Goal: Find specific fact

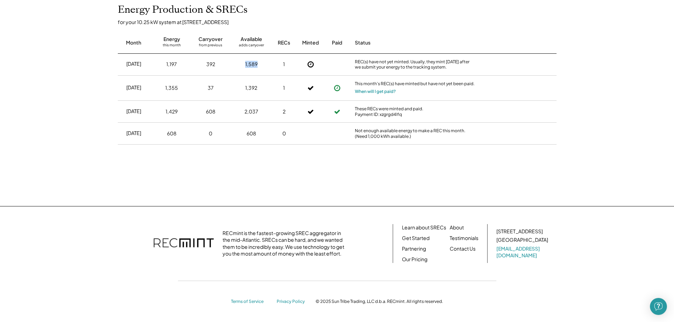
drag, startPoint x: 244, startPoint y: 64, endPoint x: 259, endPoint y: 64, distance: 14.9
click at [259, 64] on div "1,589" at bounding box center [251, 65] width 34 height 18
drag, startPoint x: 254, startPoint y: 112, endPoint x: 259, endPoint y: 112, distance: 5.3
click at [259, 112] on div "2,037" at bounding box center [251, 112] width 34 height 18
click at [249, 116] on div "2,037" at bounding box center [251, 112] width 34 height 18
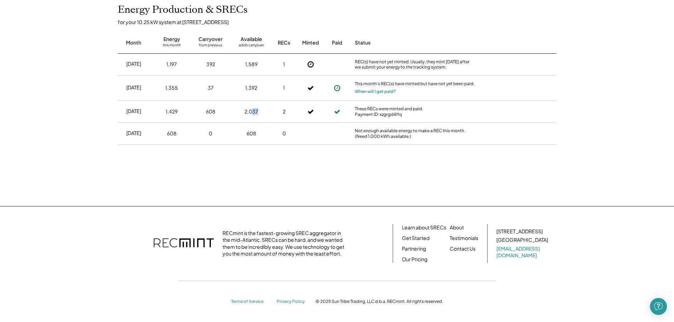
drag, startPoint x: 253, startPoint y: 111, endPoint x: 262, endPoint y: 111, distance: 9.9
click at [262, 111] on div "2,037" at bounding box center [251, 112] width 34 height 18
click at [183, 88] on div "1,355" at bounding box center [172, 88] width 30 height 18
drag, startPoint x: 166, startPoint y: 86, endPoint x: 187, endPoint y: 88, distance: 20.9
click at [186, 88] on div "1,355" at bounding box center [172, 88] width 30 height 18
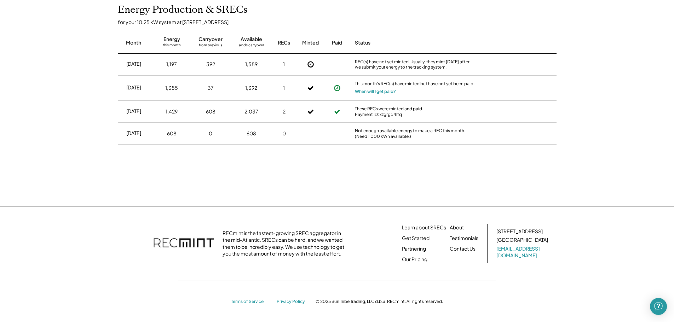
click at [249, 88] on div "1,392" at bounding box center [251, 88] width 12 height 7
drag, startPoint x: 250, startPoint y: 86, endPoint x: 264, endPoint y: 86, distance: 14.5
click at [264, 86] on div "1,392" at bounding box center [251, 88] width 34 height 18
drag, startPoint x: 208, startPoint y: 64, endPoint x: 218, endPoint y: 63, distance: 10.3
click at [218, 63] on div "392" at bounding box center [211, 65] width 34 height 18
